Goal: Communication & Community: Participate in discussion

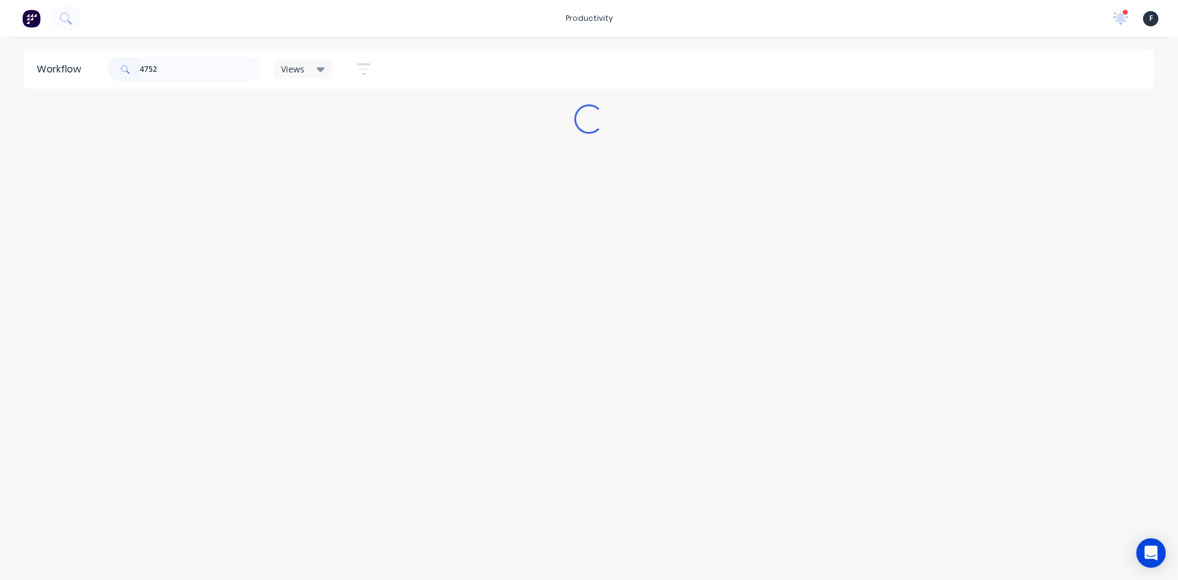
type input "47528"
drag, startPoint x: 179, startPoint y: 71, endPoint x: 0, endPoint y: 71, distance: 179.2
click at [0, 71] on div "Workflow 47528 Views Save new view None (Default) edit Nilesh edit Production e…" at bounding box center [589, 69] width 1178 height 40
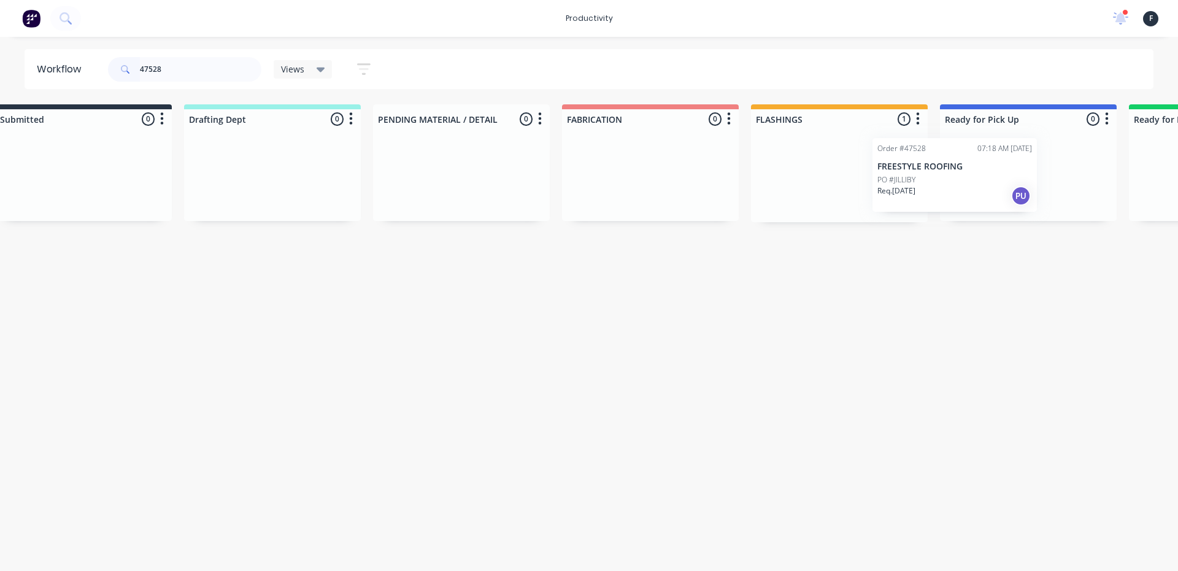
drag, startPoint x: 840, startPoint y: 206, endPoint x: 936, endPoint y: 205, distance: 95.7
click at [936, 205] on div "Submitted 0 Sort By Created date Required date Order number Customer name Most …" at bounding box center [982, 163] width 2047 height 118
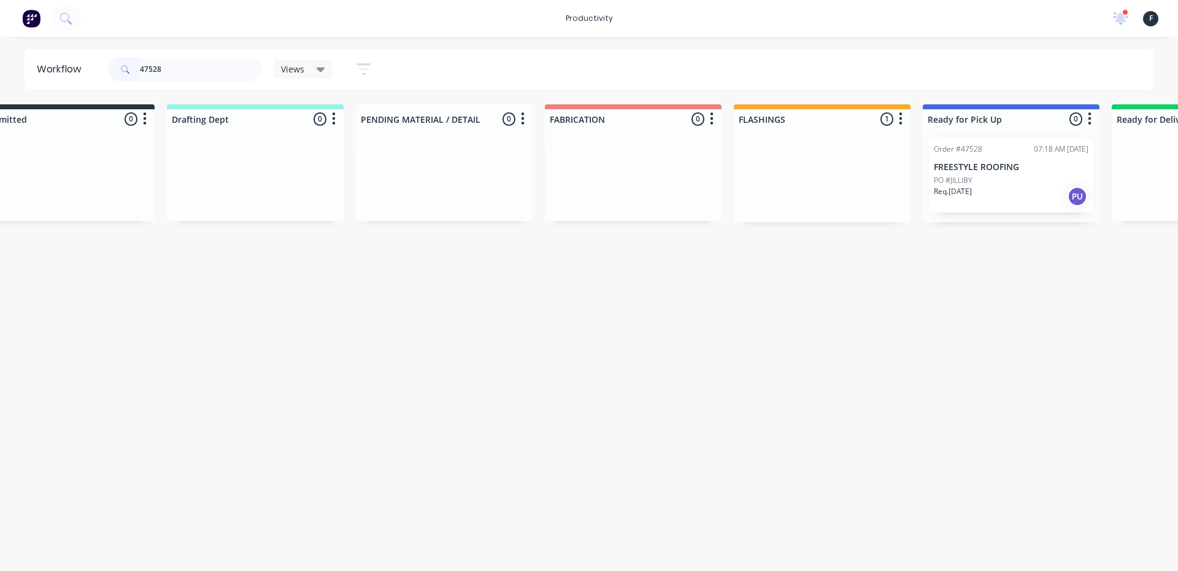
type input "47528"
click at [965, 194] on div at bounding box center [1011, 175] width 177 height 93
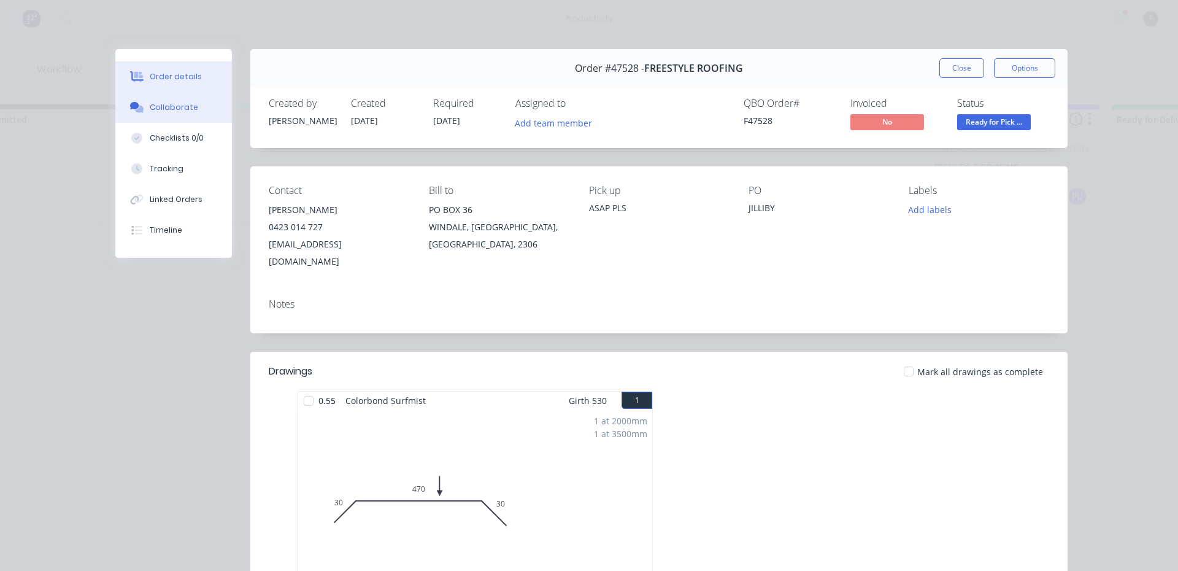
click at [167, 107] on div "Collaborate" at bounding box center [174, 107] width 48 height 11
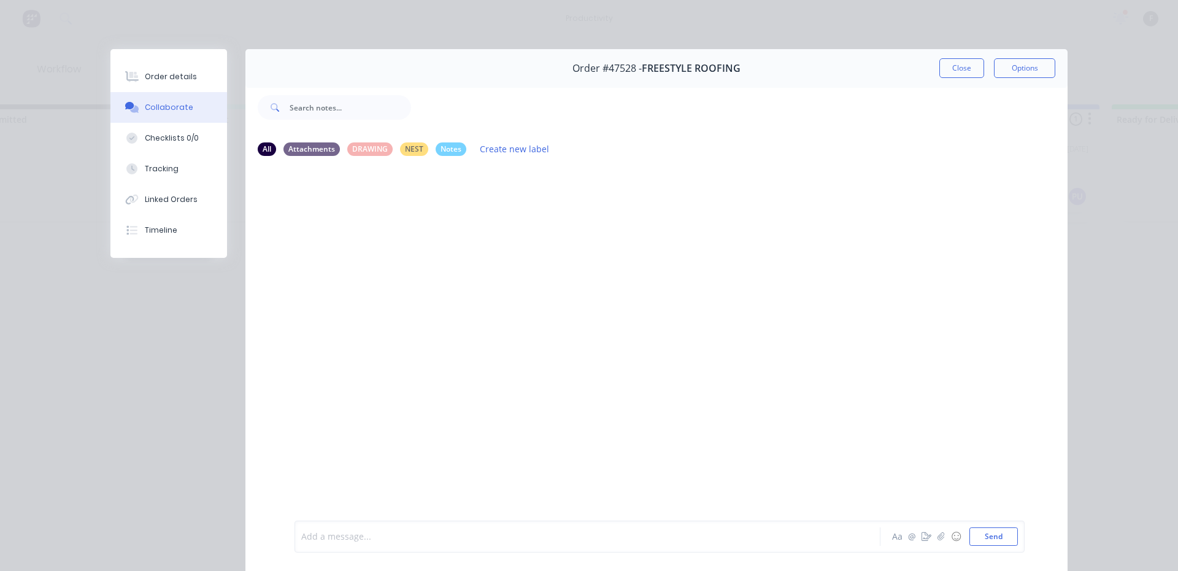
click at [350, 532] on div at bounding box center [570, 536] width 537 height 13
click at [940, 63] on button "Close" at bounding box center [962, 68] width 45 height 20
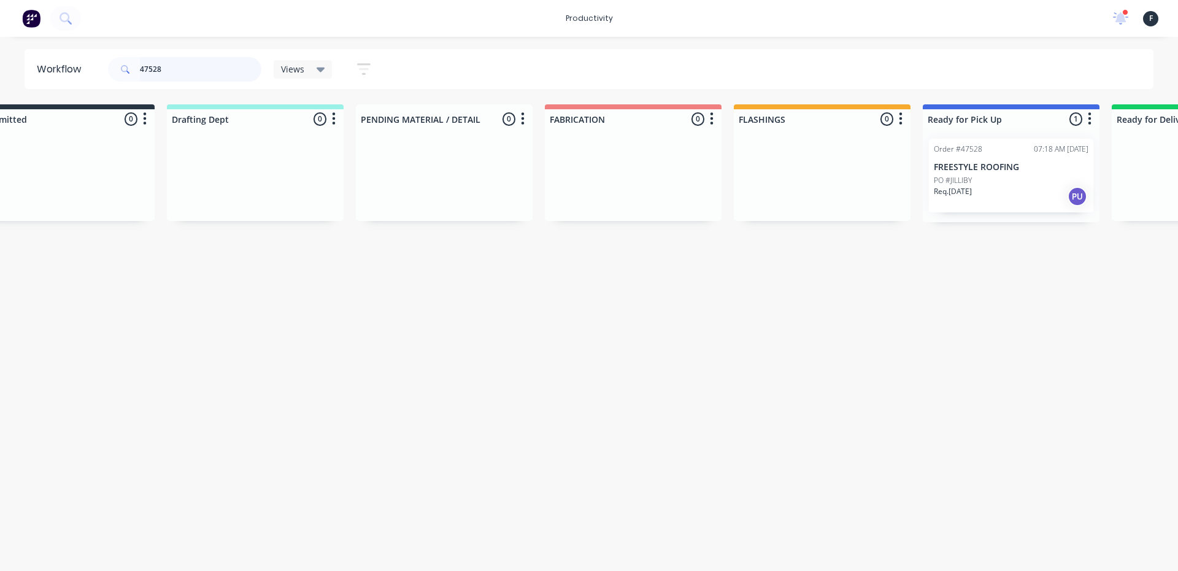
click at [184, 68] on input "47528" at bounding box center [201, 69] width 122 height 25
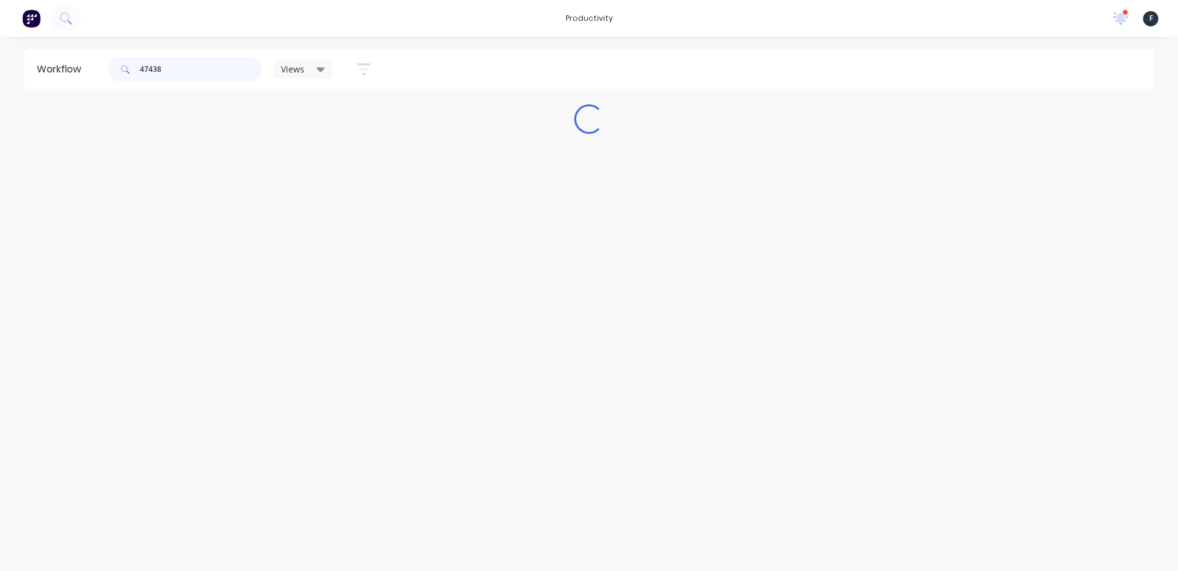
scroll to position [0, 0]
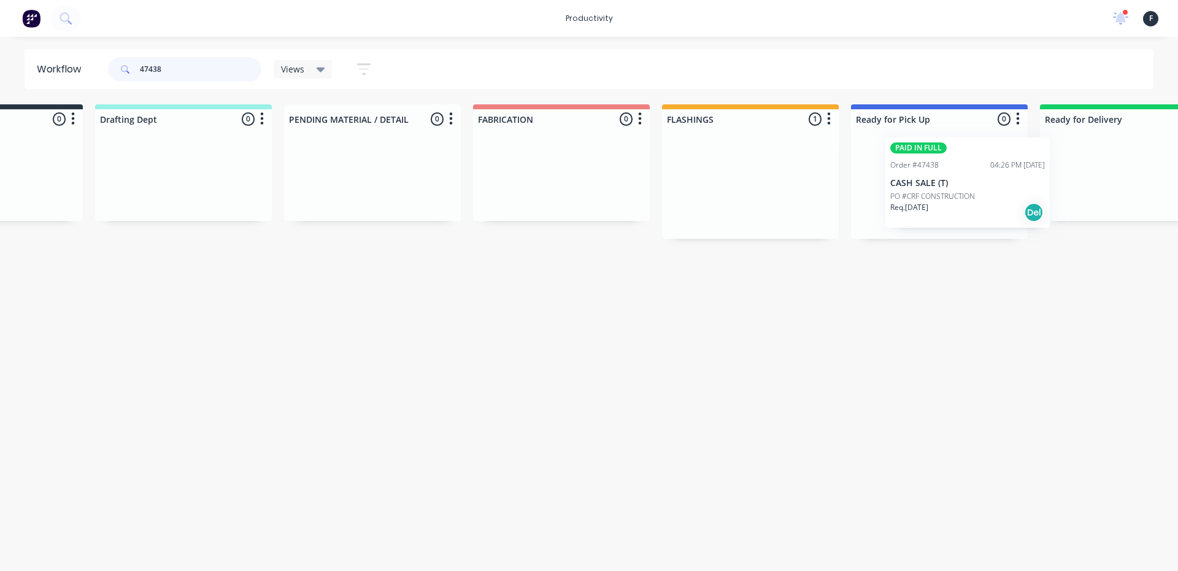
drag, startPoint x: 825, startPoint y: 204, endPoint x: 930, endPoint y: 203, distance: 104.9
click at [930, 203] on div "Submitted 0 Sort By Created date Required date Order number Customer name Most …" at bounding box center [894, 171] width 2047 height 134
type input "47438"
click at [930, 203] on div "Req. 04/09/25 Del" at bounding box center [937, 213] width 155 height 21
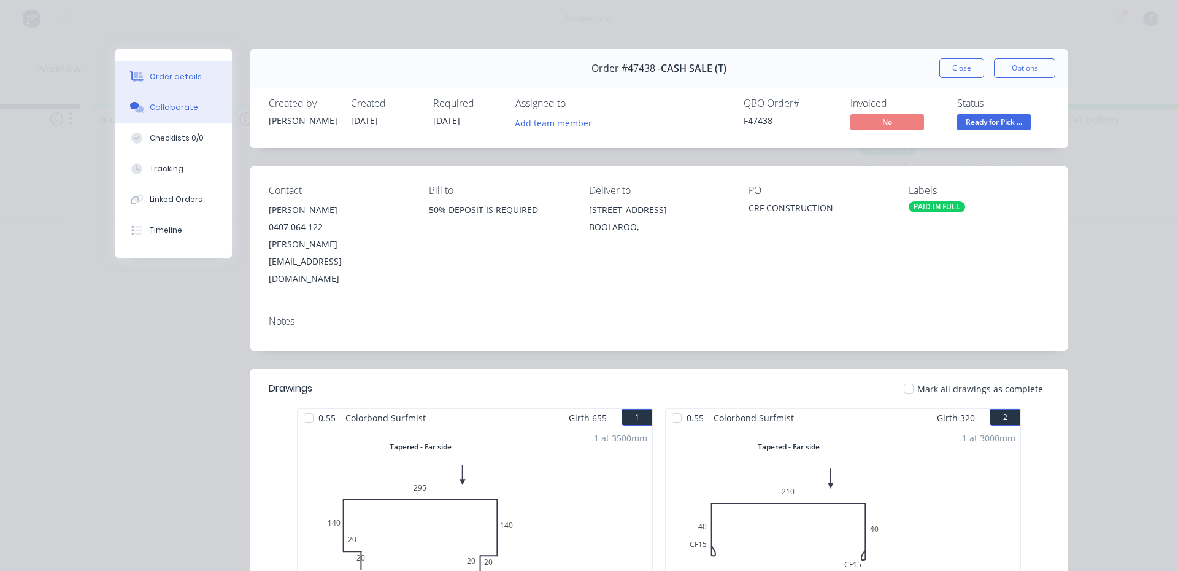
click at [150, 109] on div "Collaborate" at bounding box center [174, 107] width 48 height 11
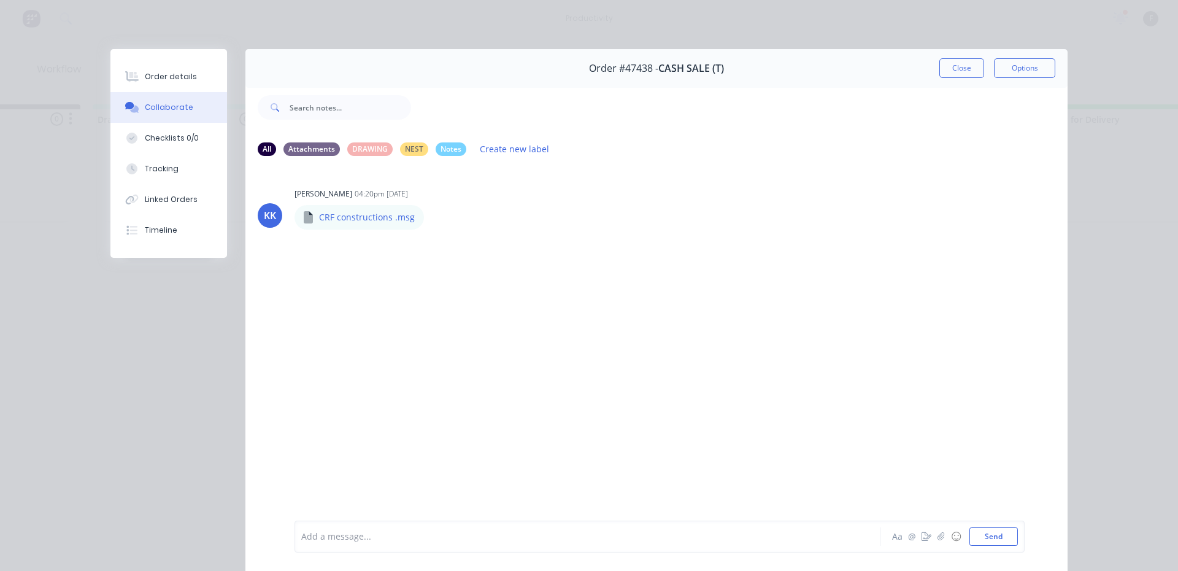
click at [380, 531] on div at bounding box center [570, 536] width 537 height 13
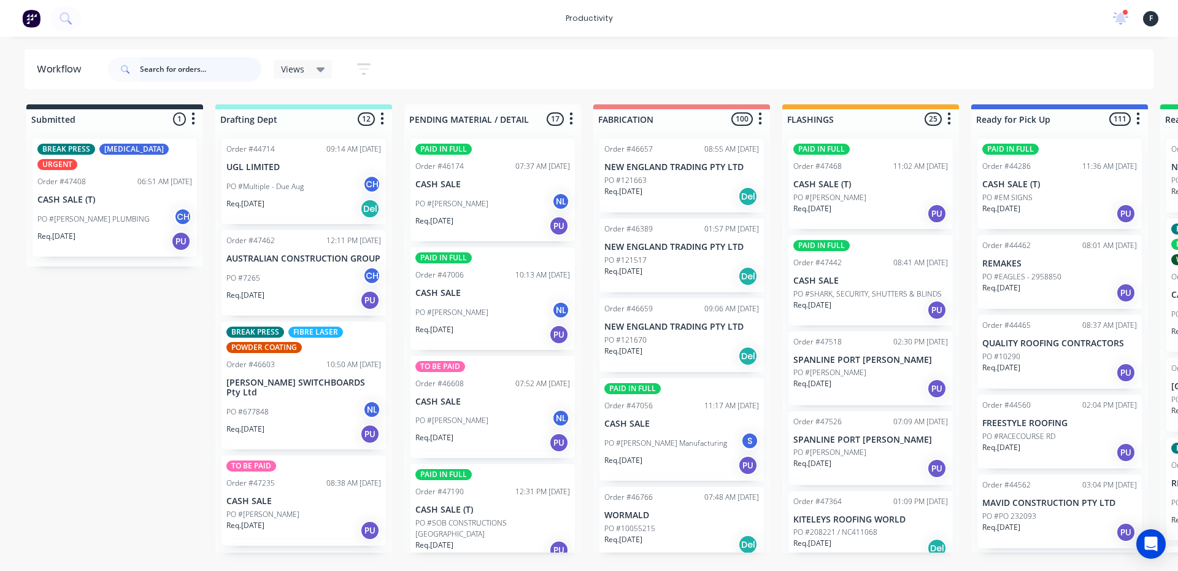
click at [203, 68] on input "text" at bounding box center [201, 69] width 122 height 25
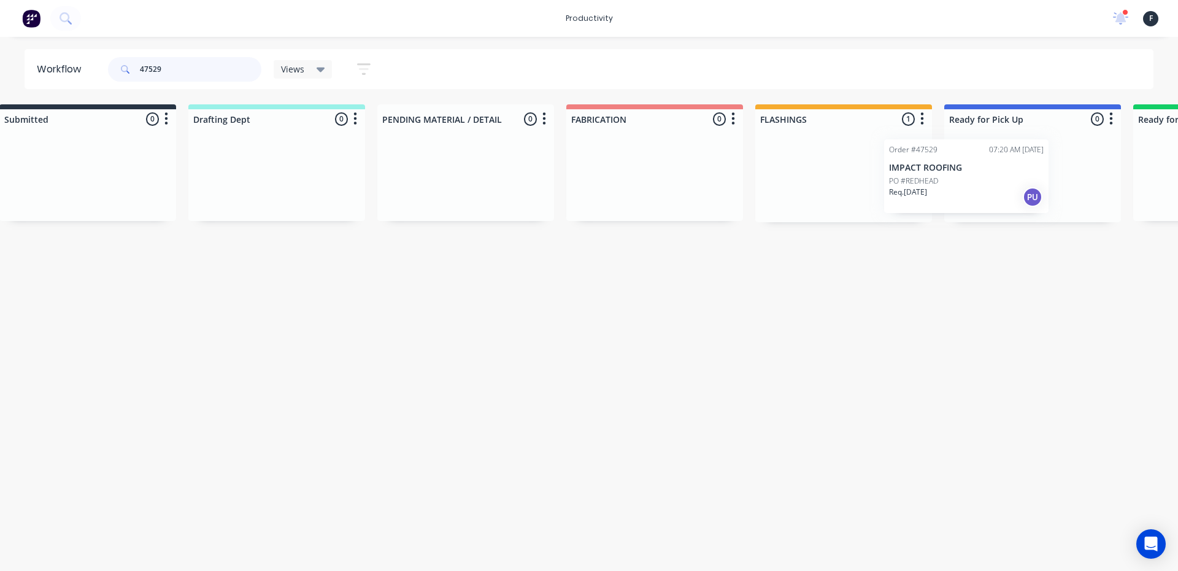
scroll to position [0, 44]
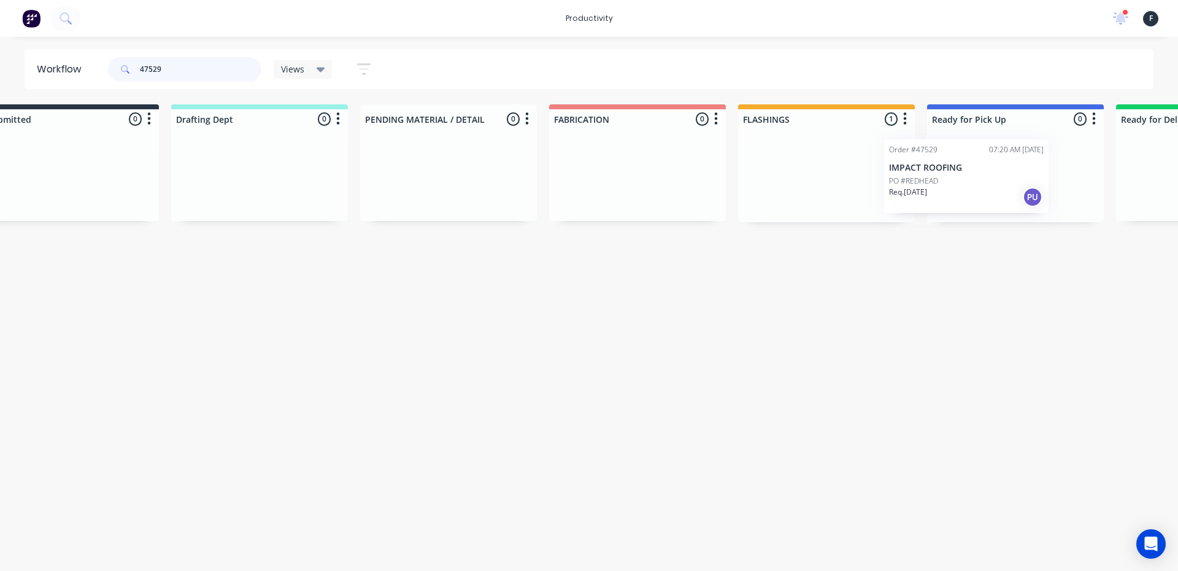
drag, startPoint x: 822, startPoint y: 190, endPoint x: 927, endPoint y: 191, distance: 104.9
click at [927, 191] on div "Submitted 0 Sort By Created date Required date Order number Customer name Most …" at bounding box center [970, 163] width 2047 height 118
type input "47529"
click at [978, 180] on div at bounding box center [1015, 175] width 177 height 93
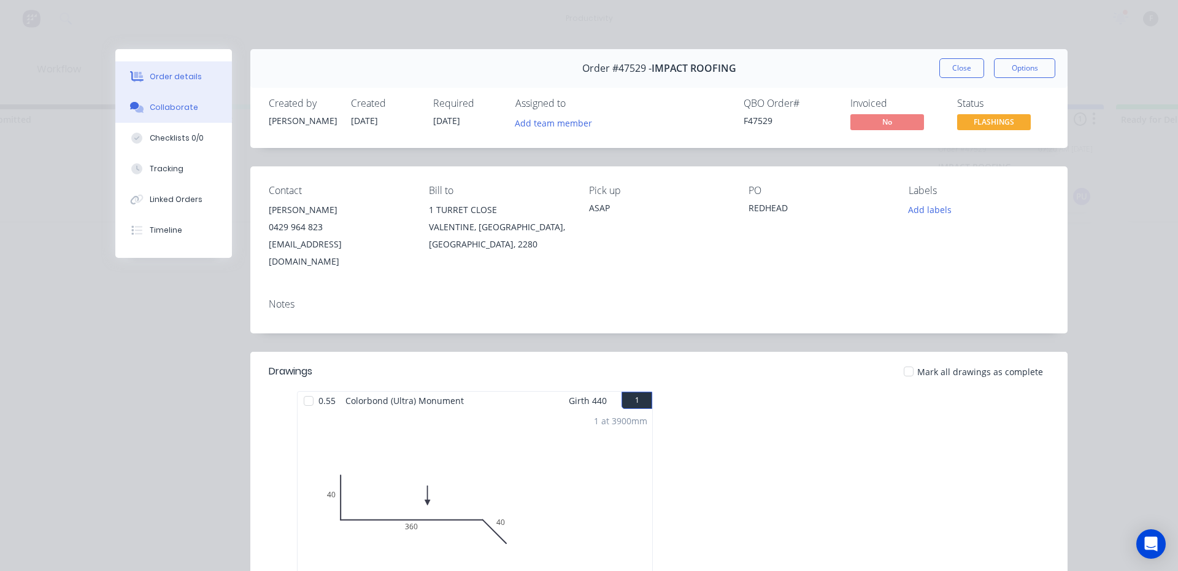
click at [163, 114] on button "Collaborate" at bounding box center [173, 107] width 117 height 31
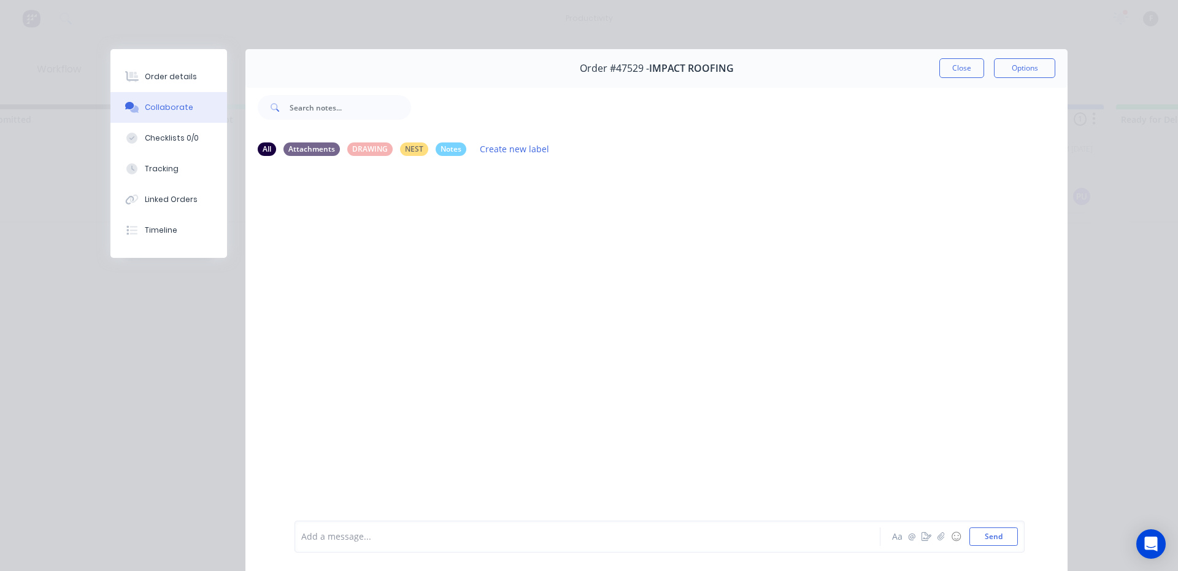
click at [317, 534] on div at bounding box center [570, 536] width 537 height 13
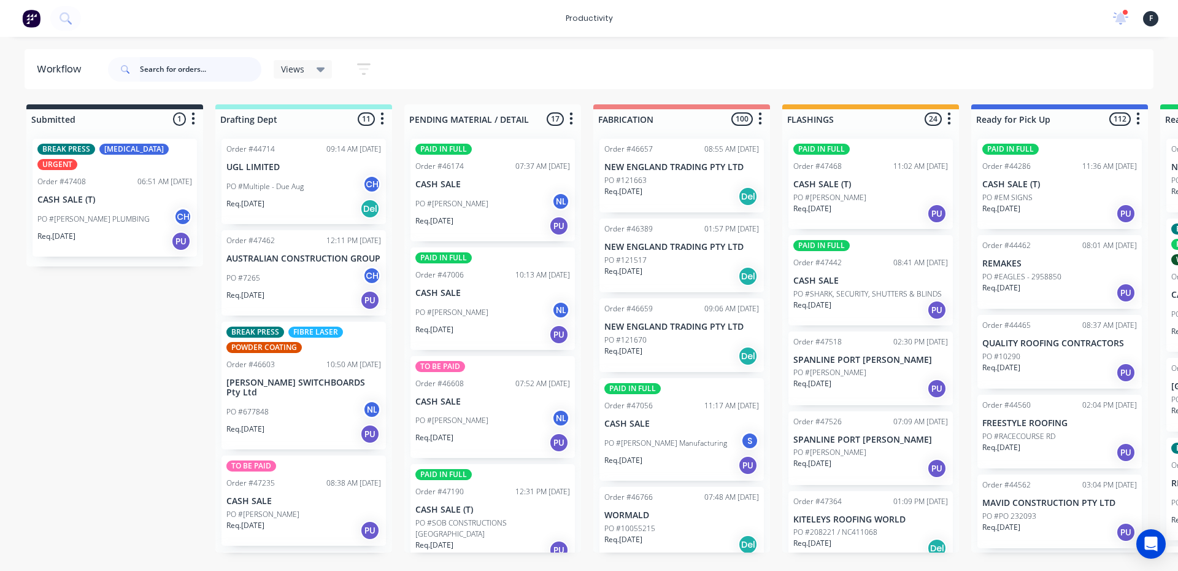
click at [182, 80] on input "text" at bounding box center [201, 69] width 122 height 25
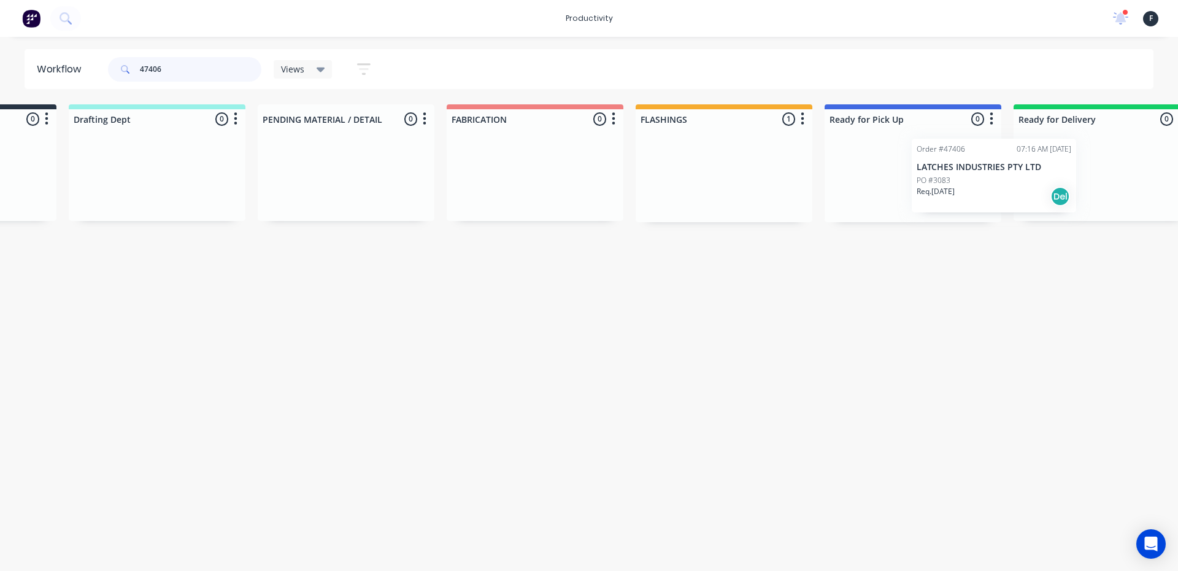
drag, startPoint x: 844, startPoint y: 210, endPoint x: 970, endPoint y: 210, distance: 126.4
click at [970, 210] on div "Submitted 0 Sort By Created date Required date Order number Customer name Most …" at bounding box center [867, 163] width 2047 height 118
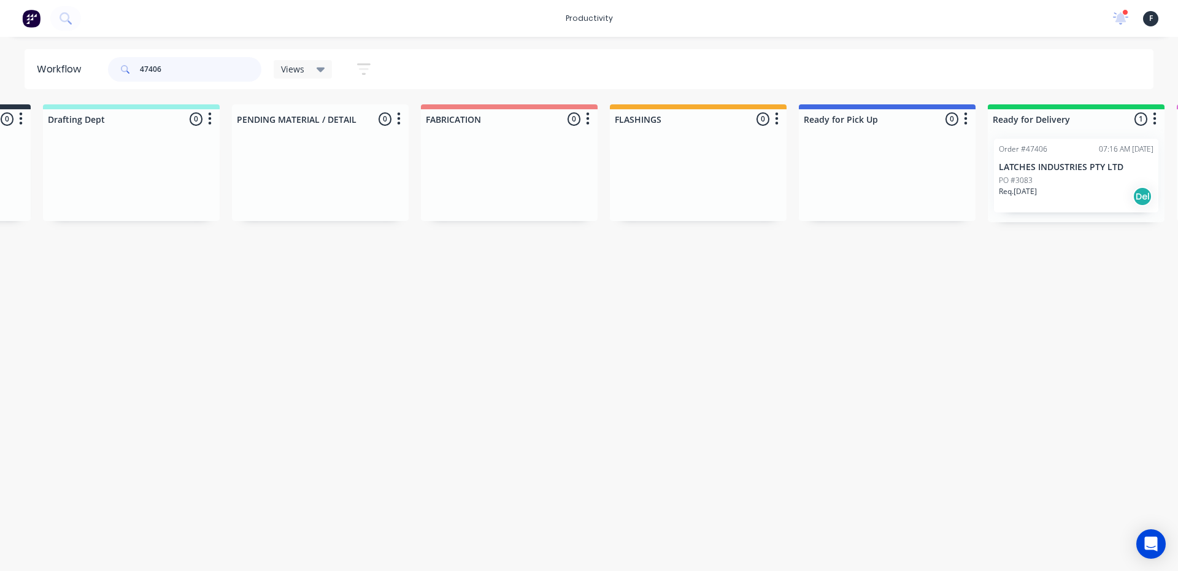
click at [196, 61] on input "47406" at bounding box center [201, 69] width 122 height 25
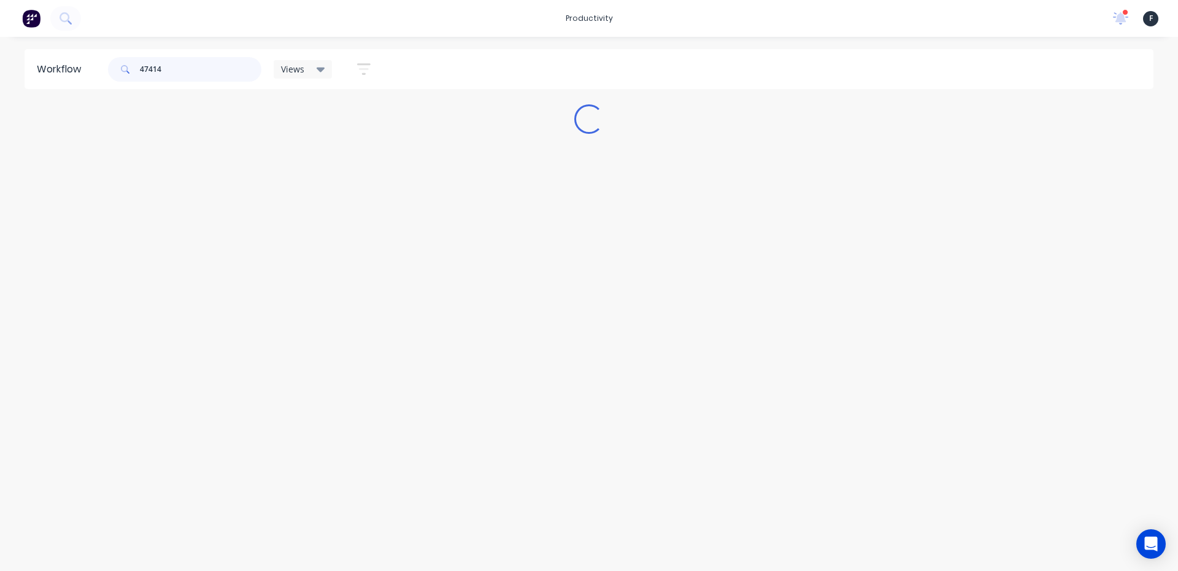
scroll to position [0, 0]
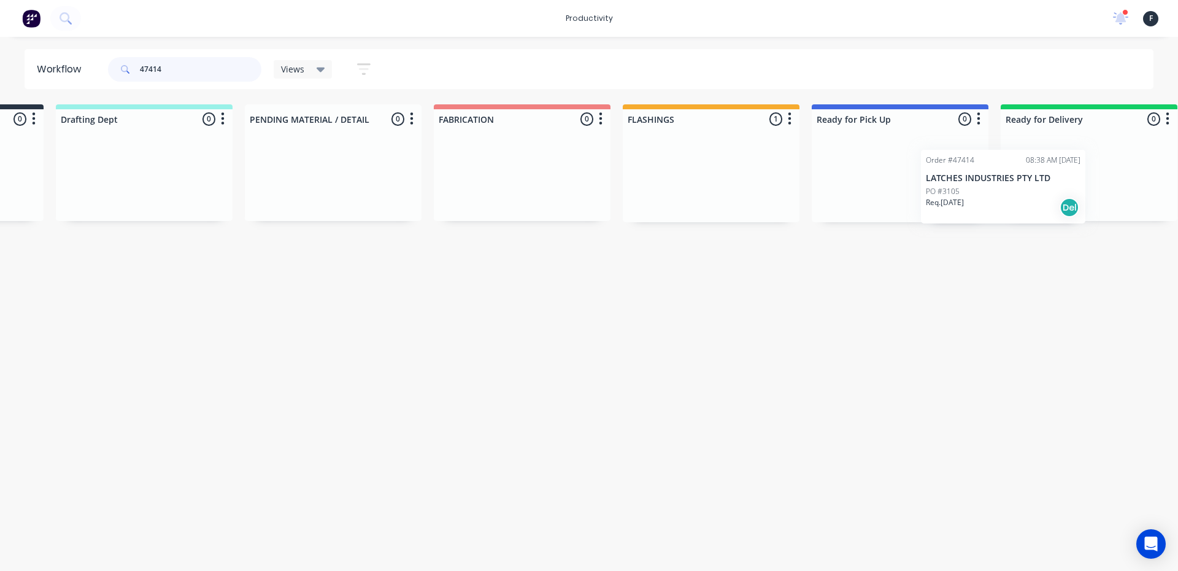
drag, startPoint x: 859, startPoint y: 206, endPoint x: 1001, endPoint y: 216, distance: 142.8
click at [1001, 216] on div "Submitted 0 Sort By Created date Required date Order number Customer name Most …" at bounding box center [854, 163] width 2047 height 118
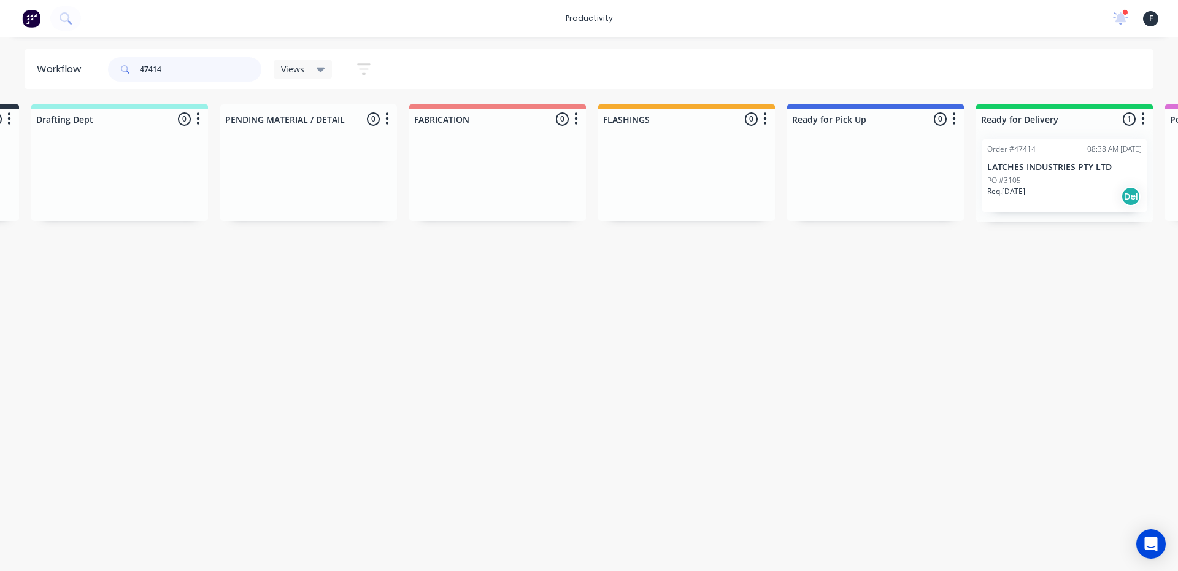
click at [199, 71] on input "47414" at bounding box center [201, 69] width 122 height 25
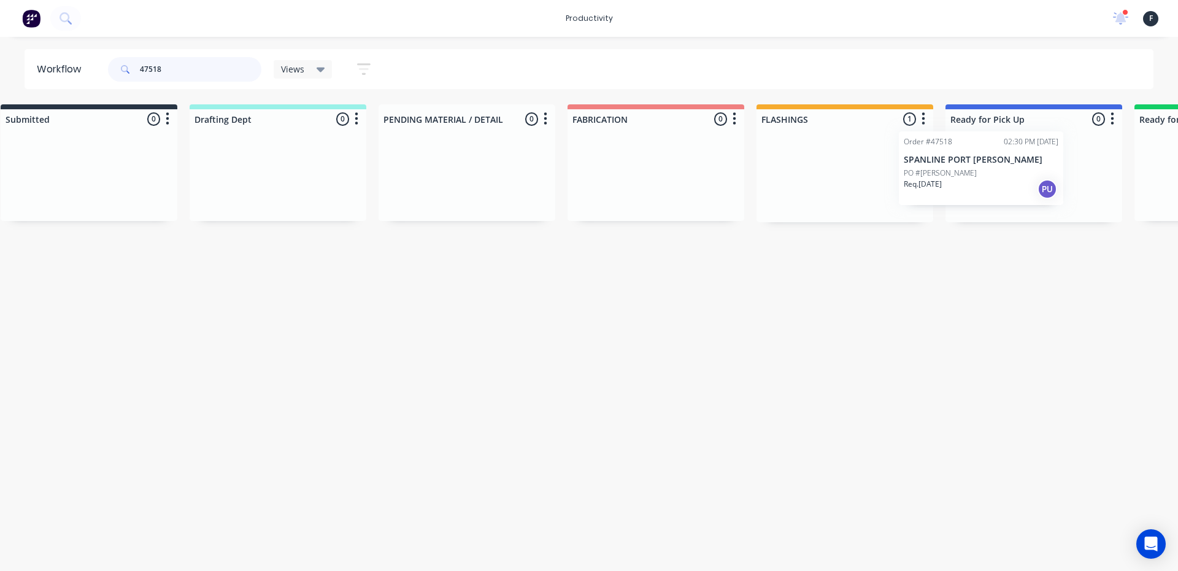
drag, startPoint x: 855, startPoint y: 176, endPoint x: 964, endPoint y: 169, distance: 108.8
click at [964, 169] on div "Submitted 0 Sort By Created date Required date Order number Customer name Most …" at bounding box center [988, 163] width 2047 height 118
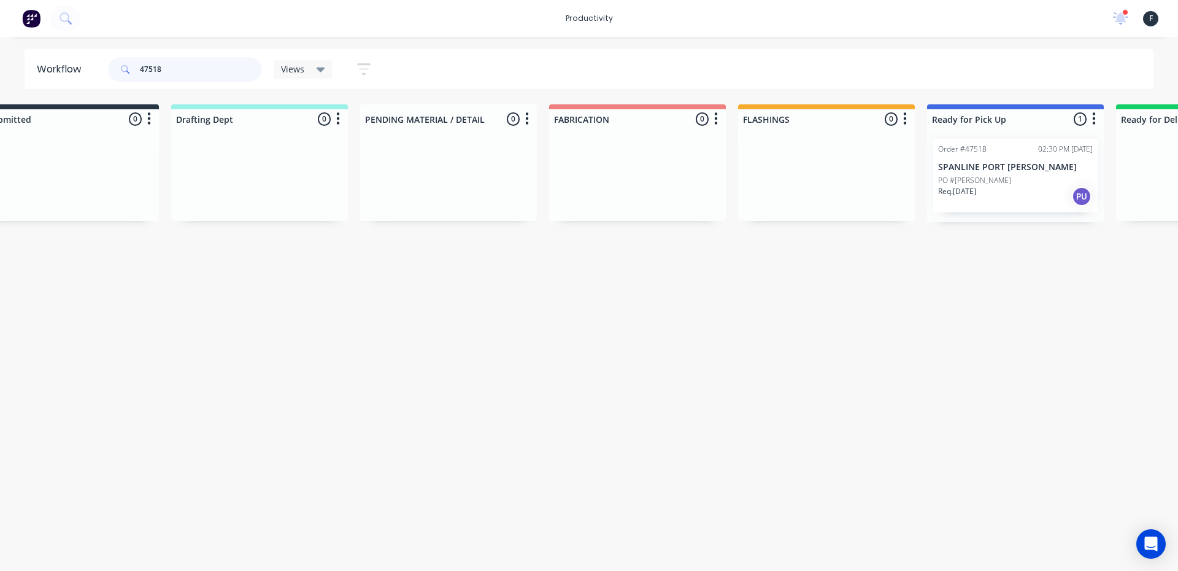
type input "47518"
click at [967, 167] on p "SPANLINE PORT [PERSON_NAME]" at bounding box center [1015, 167] width 155 height 10
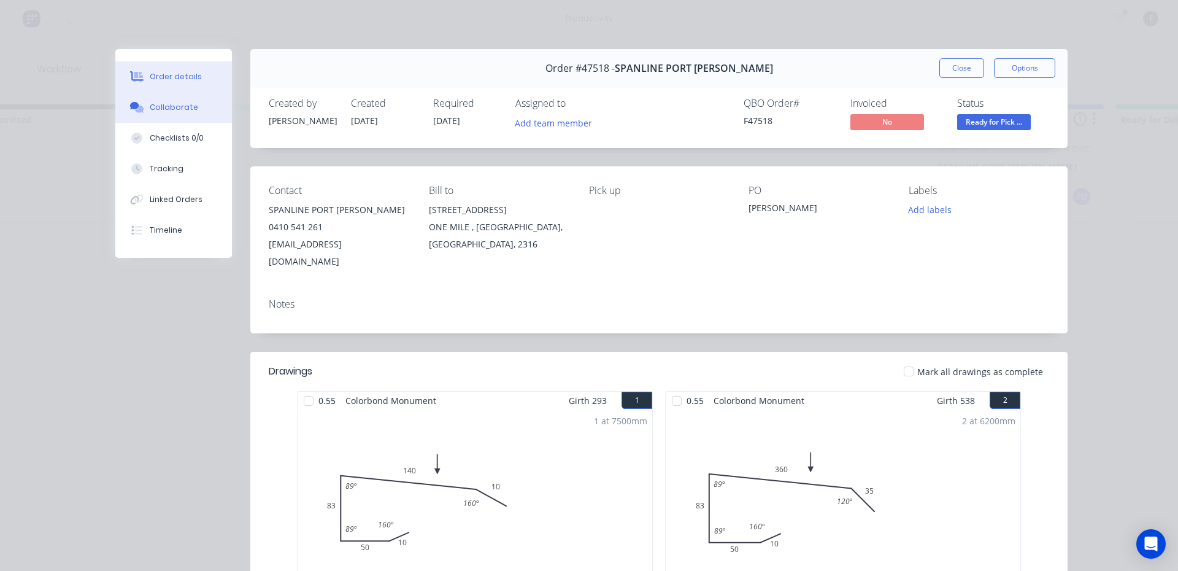
click at [169, 109] on div "Collaborate" at bounding box center [174, 107] width 48 height 11
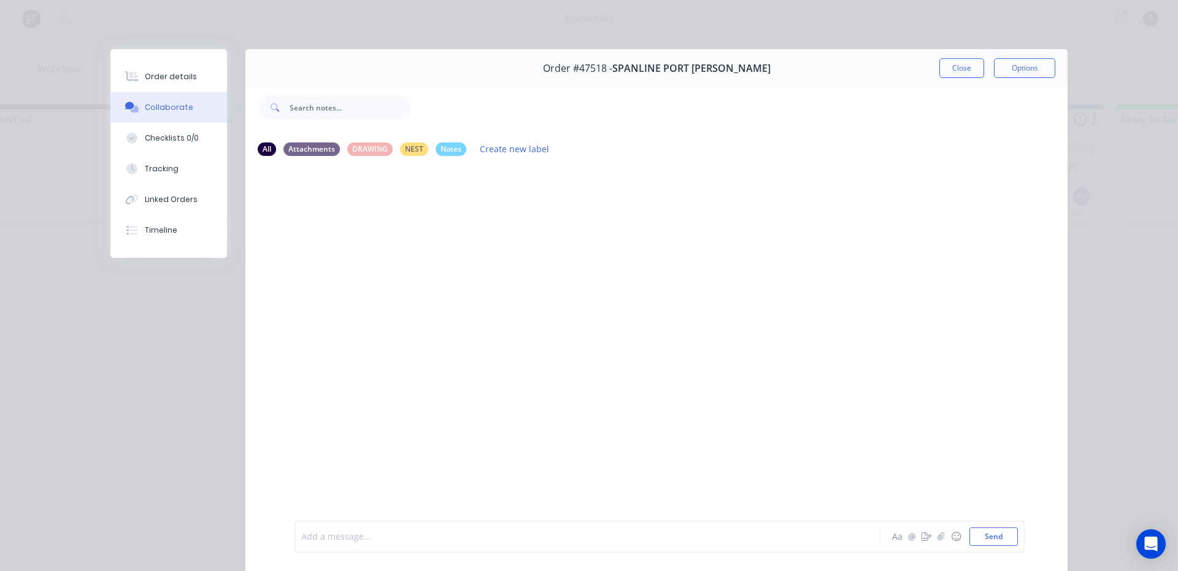
click at [368, 538] on div at bounding box center [570, 536] width 537 height 13
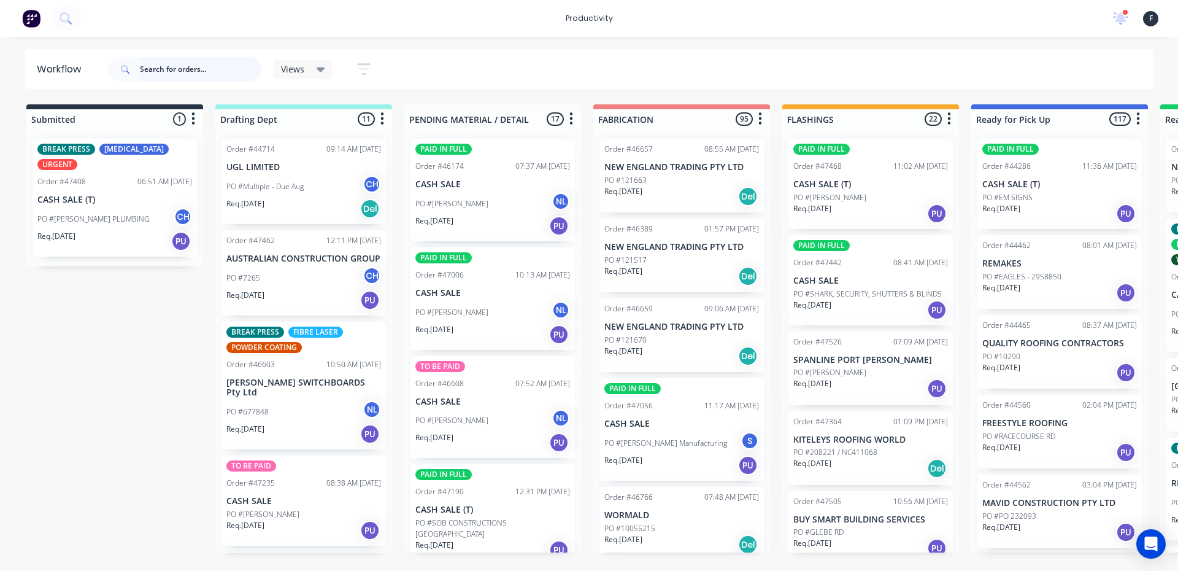
click at [160, 65] on input "text" at bounding box center [201, 69] width 122 height 25
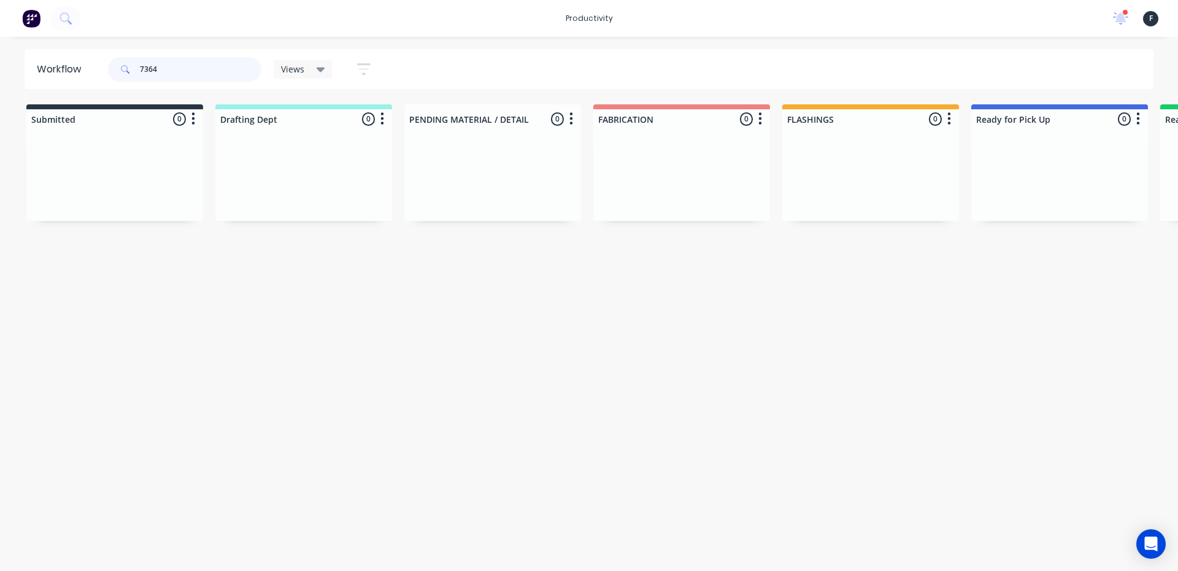
type input "47364"
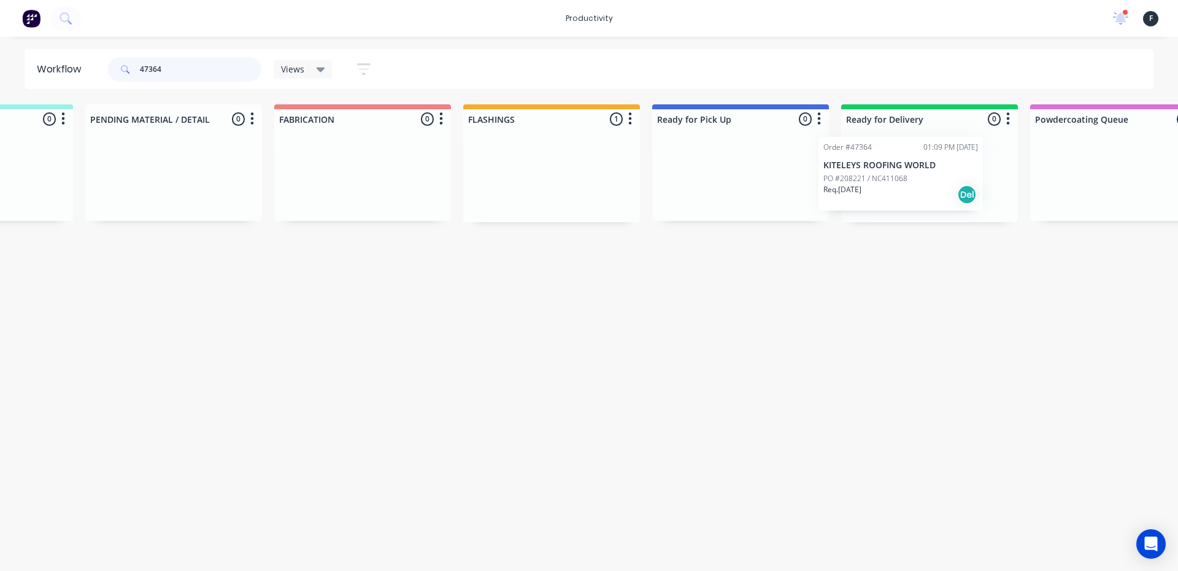
drag, startPoint x: 834, startPoint y: 195, endPoint x: 878, endPoint y: 193, distance: 44.2
click at [878, 193] on div "Submitted 0 Sort By Created date Required date Order number Customer name Most …" at bounding box center [695, 163] width 2047 height 118
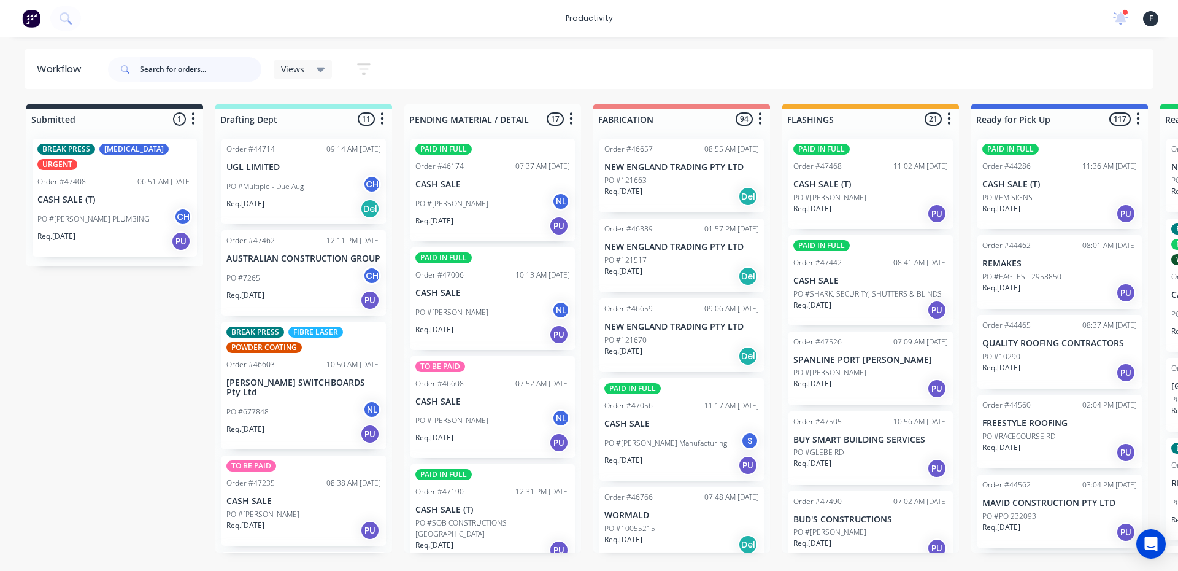
click at [199, 77] on input "text" at bounding box center [201, 69] width 122 height 25
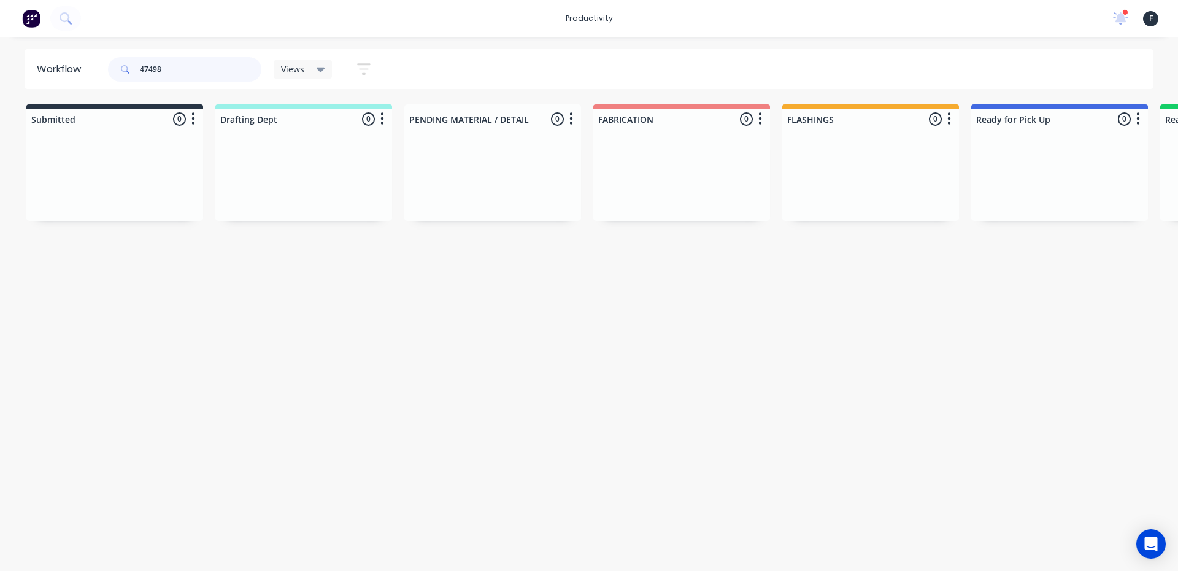
click at [220, 73] on input "47498" at bounding box center [201, 69] width 122 height 25
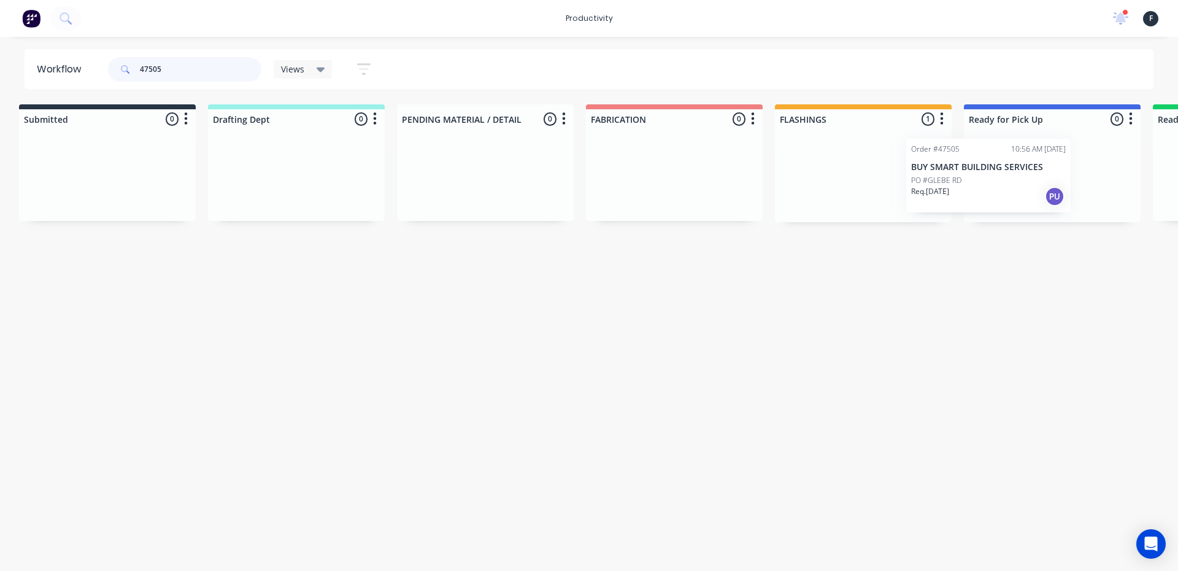
scroll to position [0, 12]
drag, startPoint x: 887, startPoint y: 198, endPoint x: 1021, endPoint y: 197, distance: 133.8
click at [1021, 197] on div "Submitted 0 Sort By Created date Required date Order number Customer name Most …" at bounding box center [1002, 163] width 2047 height 118
type input "47505"
click at [1021, 183] on div at bounding box center [1048, 175] width 177 height 93
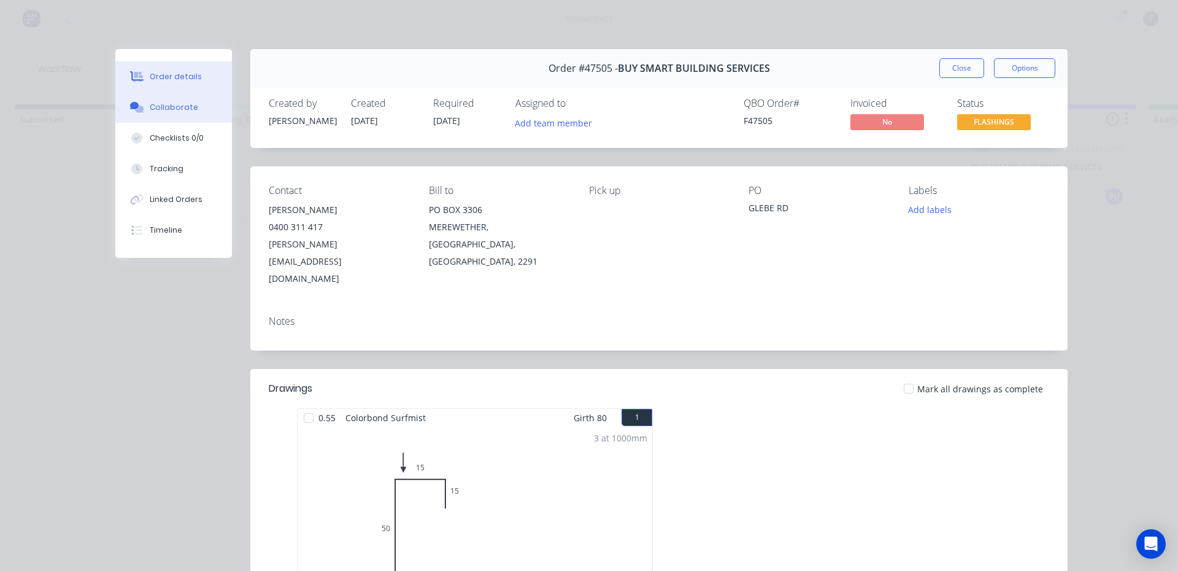
click at [163, 109] on div "Collaborate" at bounding box center [174, 107] width 48 height 11
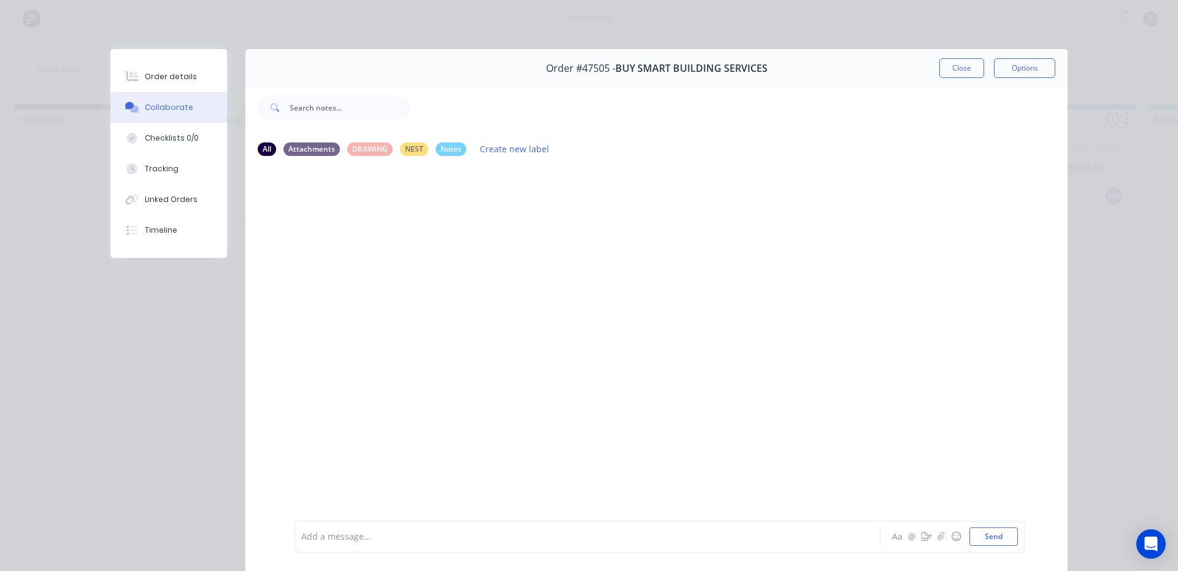
click at [338, 552] on div "Add a message... Aa @ ☺ Send" at bounding box center [656, 536] width 822 height 69
click at [341, 535] on div at bounding box center [570, 536] width 537 height 13
